Goal: Task Accomplishment & Management: Manage account settings

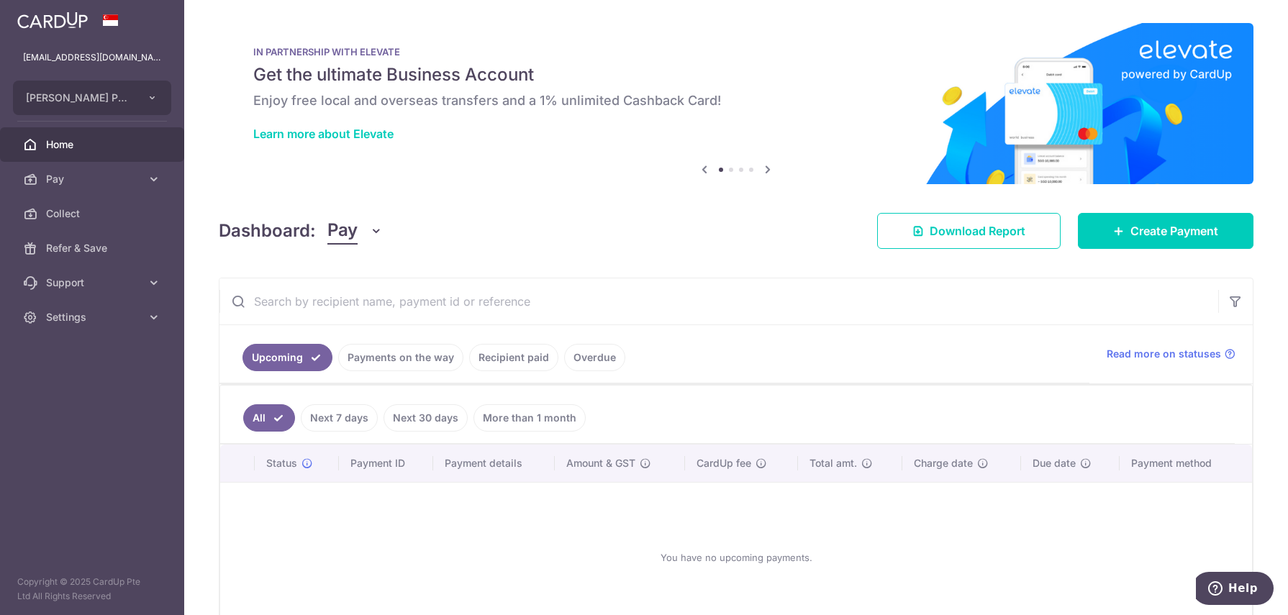
click at [490, 353] on link "Recipient paid" at bounding box center [513, 357] width 89 height 27
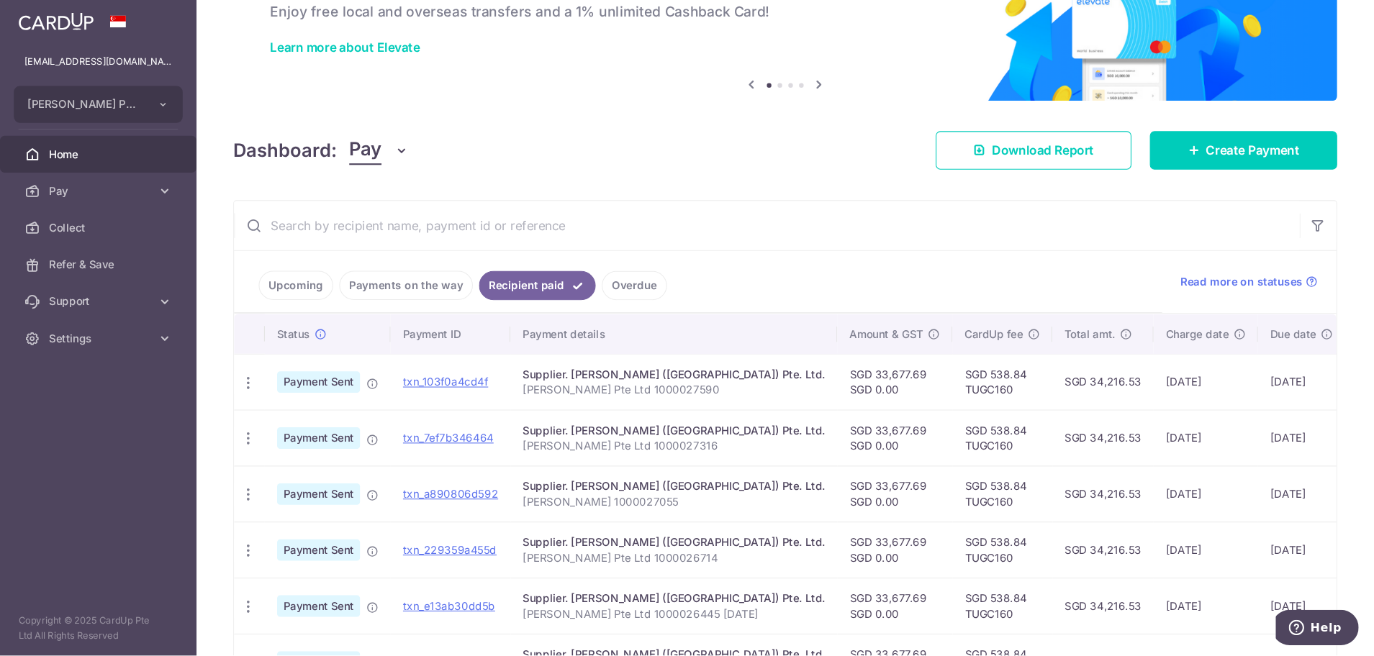
scroll to position [90, 0]
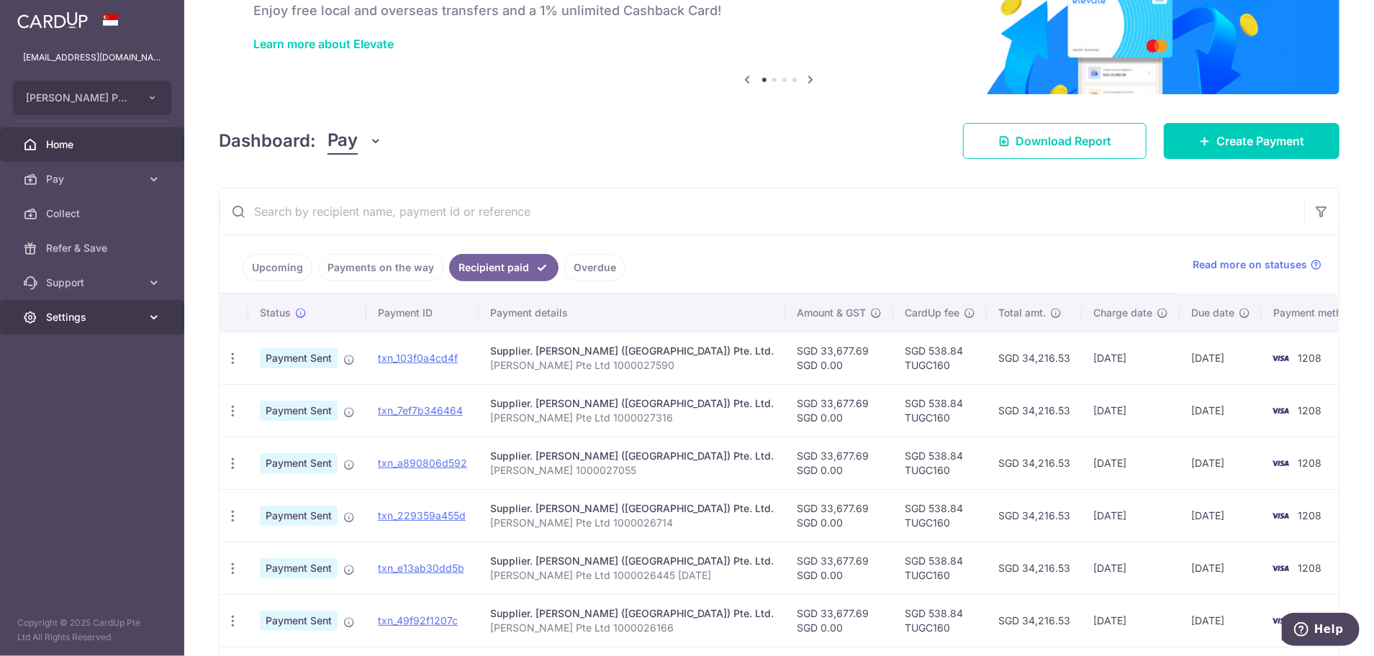
click at [55, 320] on span "Settings" at bounding box center [93, 317] width 95 height 14
click at [66, 380] on span "Logout" at bounding box center [93, 386] width 95 height 14
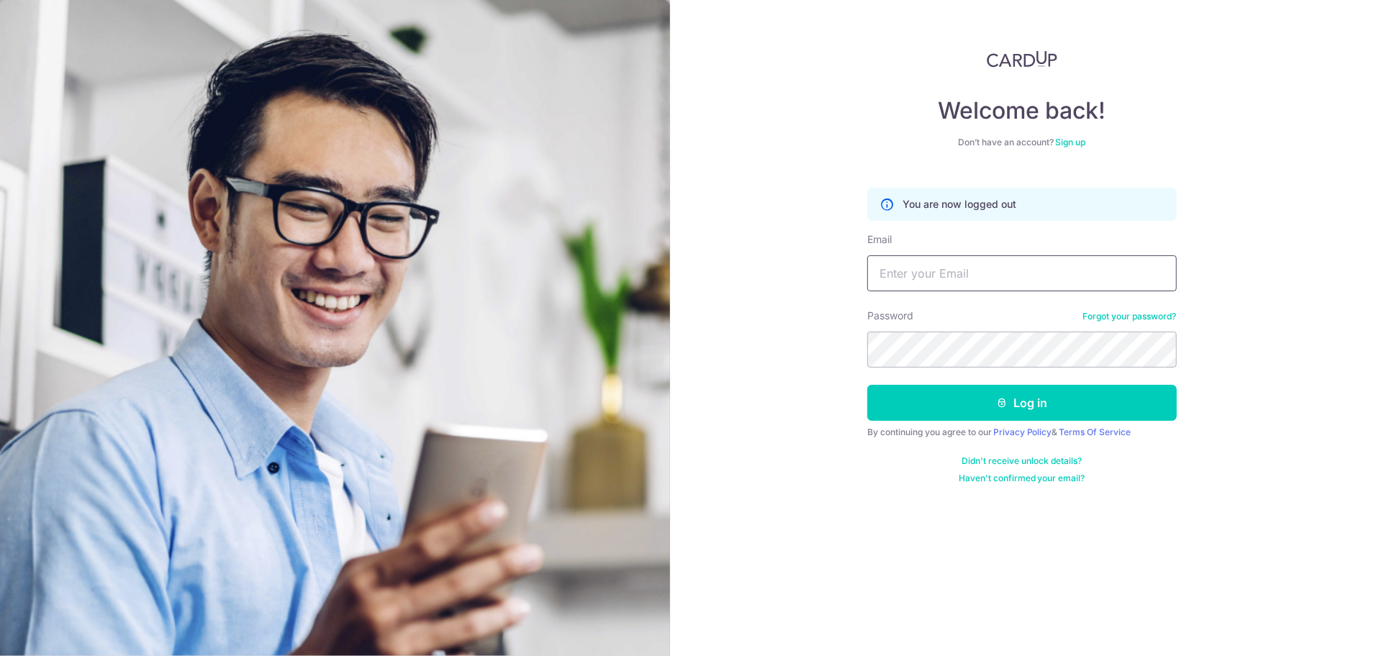
drag, startPoint x: 0, startPoint y: 0, endPoint x: 1324, endPoint y: 263, distance: 1350.4
click at [1024, 268] on input "Email" at bounding box center [1022, 274] width 310 height 36
drag, startPoint x: 1003, startPoint y: 268, endPoint x: 1011, endPoint y: 268, distance: 7.2
click at [1003, 268] on input "Email" at bounding box center [1022, 274] width 310 height 36
paste input "[PERSON_NAME][EMAIL_ADDRESS][DOMAIN_NAME]"
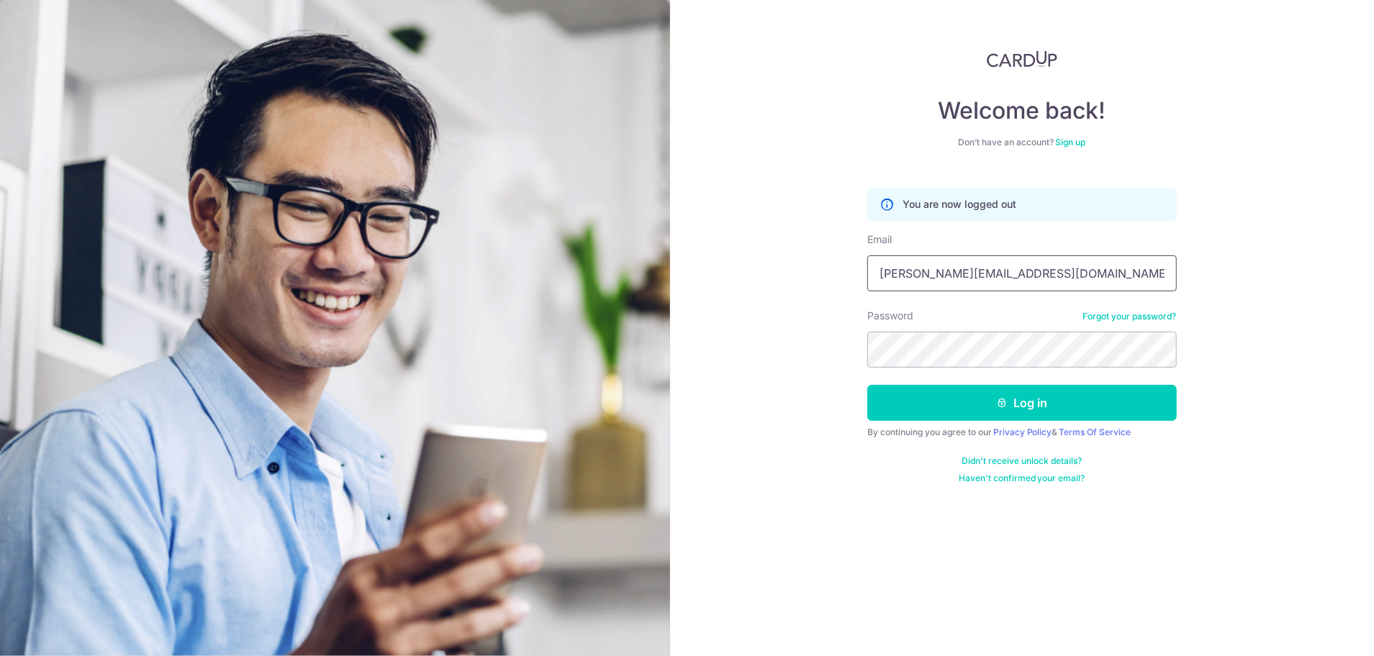
type input "[PERSON_NAME][EMAIL_ADDRESS][DOMAIN_NAME]"
drag, startPoint x: 987, startPoint y: 399, endPoint x: 996, endPoint y: 391, distance: 12.3
click at [988, 397] on button "Log in" at bounding box center [1022, 403] width 310 height 36
